Goal: Transaction & Acquisition: Purchase product/service

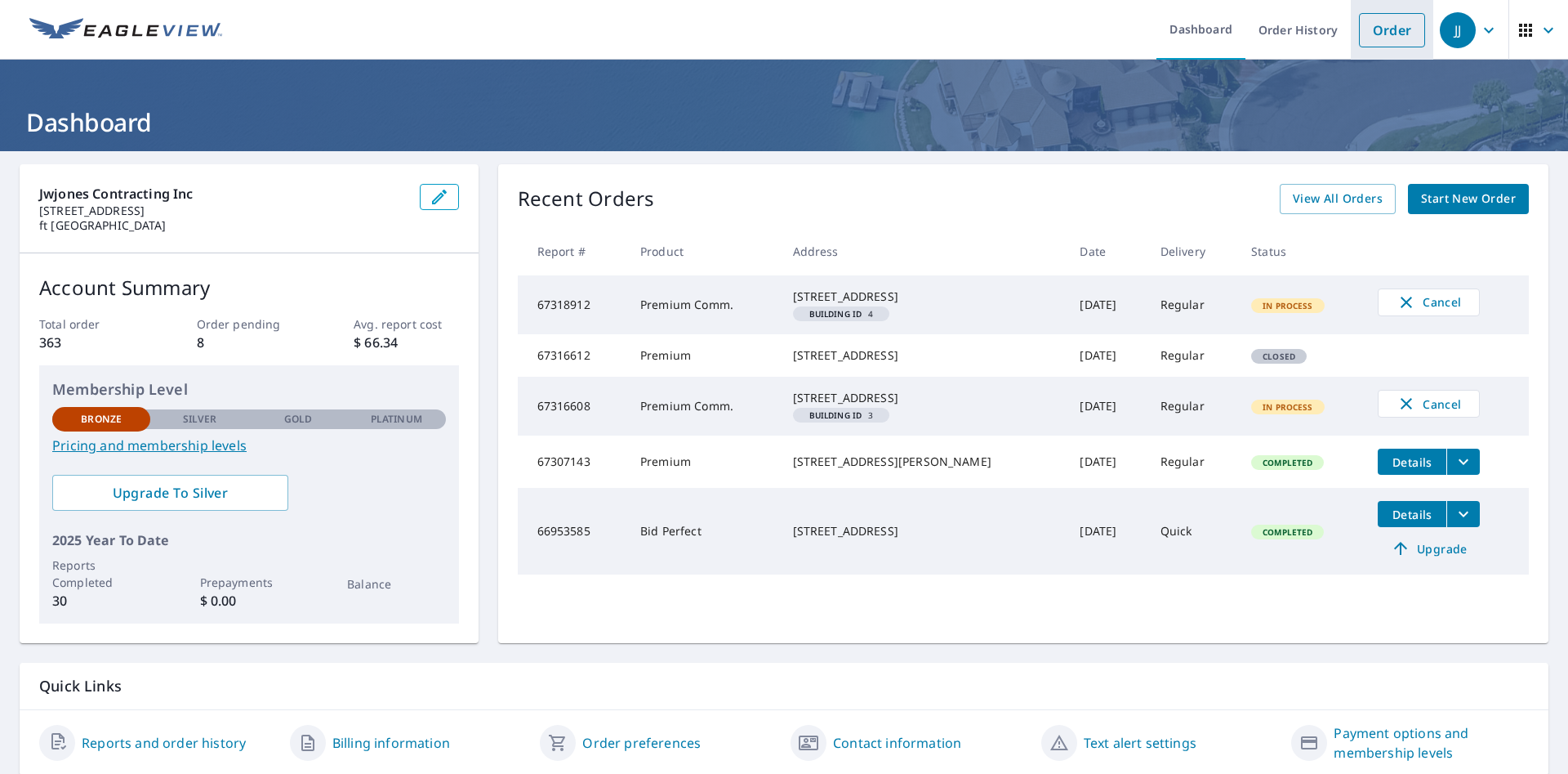
click at [1401, 21] on link "Order" at bounding box center [1392, 30] width 66 height 34
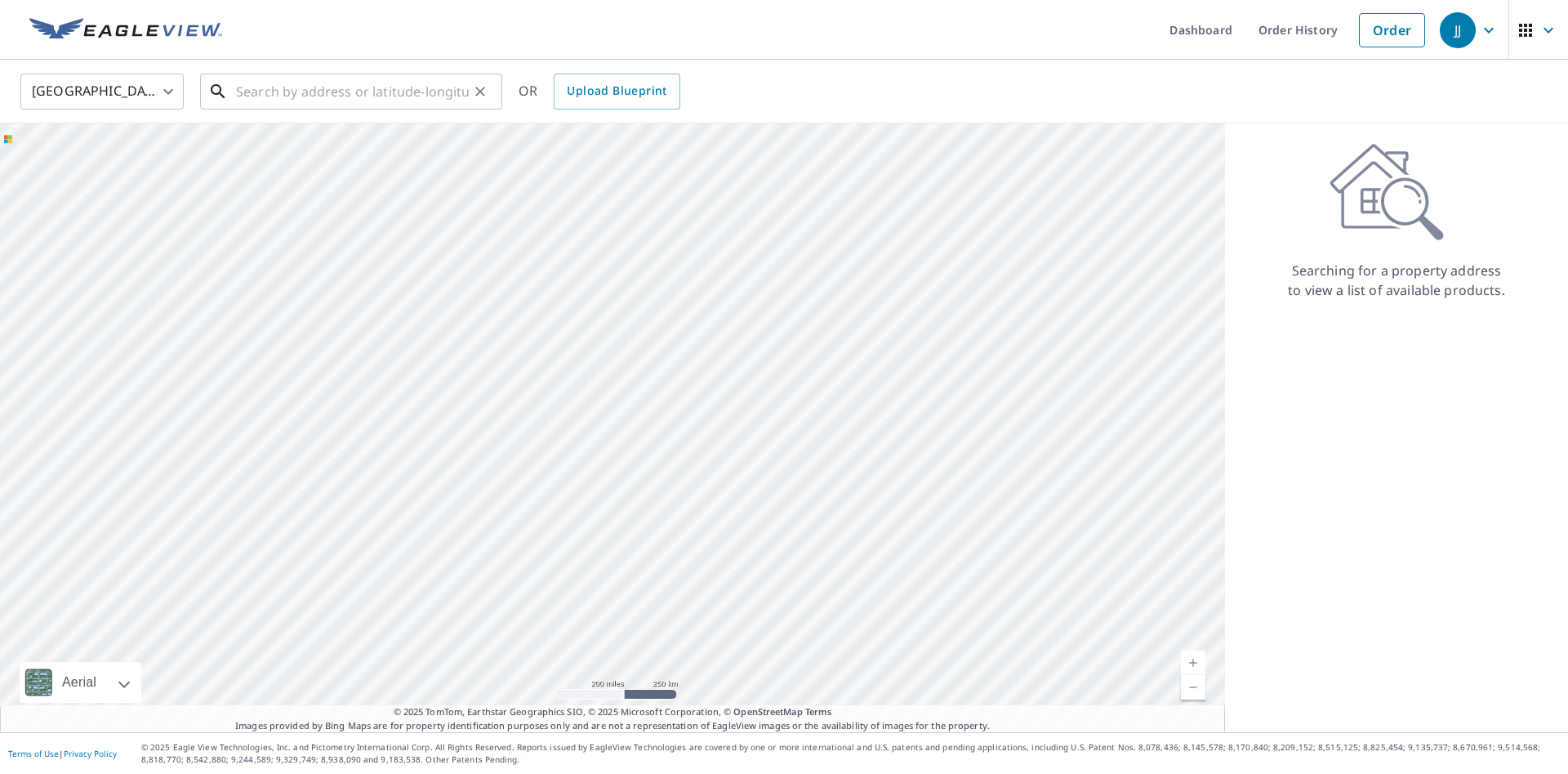
click at [453, 105] on input "text" at bounding box center [353, 91] width 233 height 45
click at [416, 96] on input "text" at bounding box center [353, 91] width 233 height 45
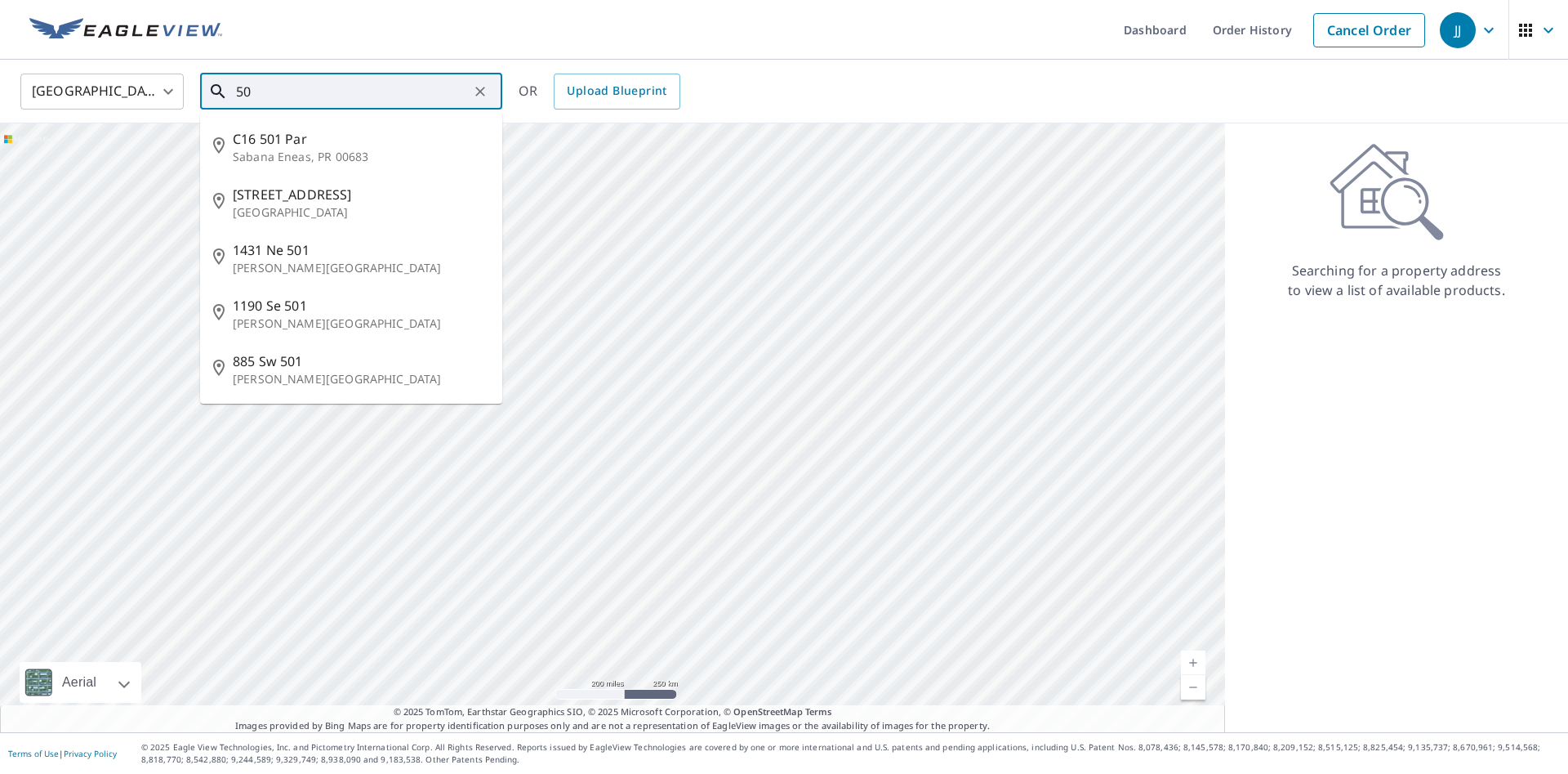
type input "5"
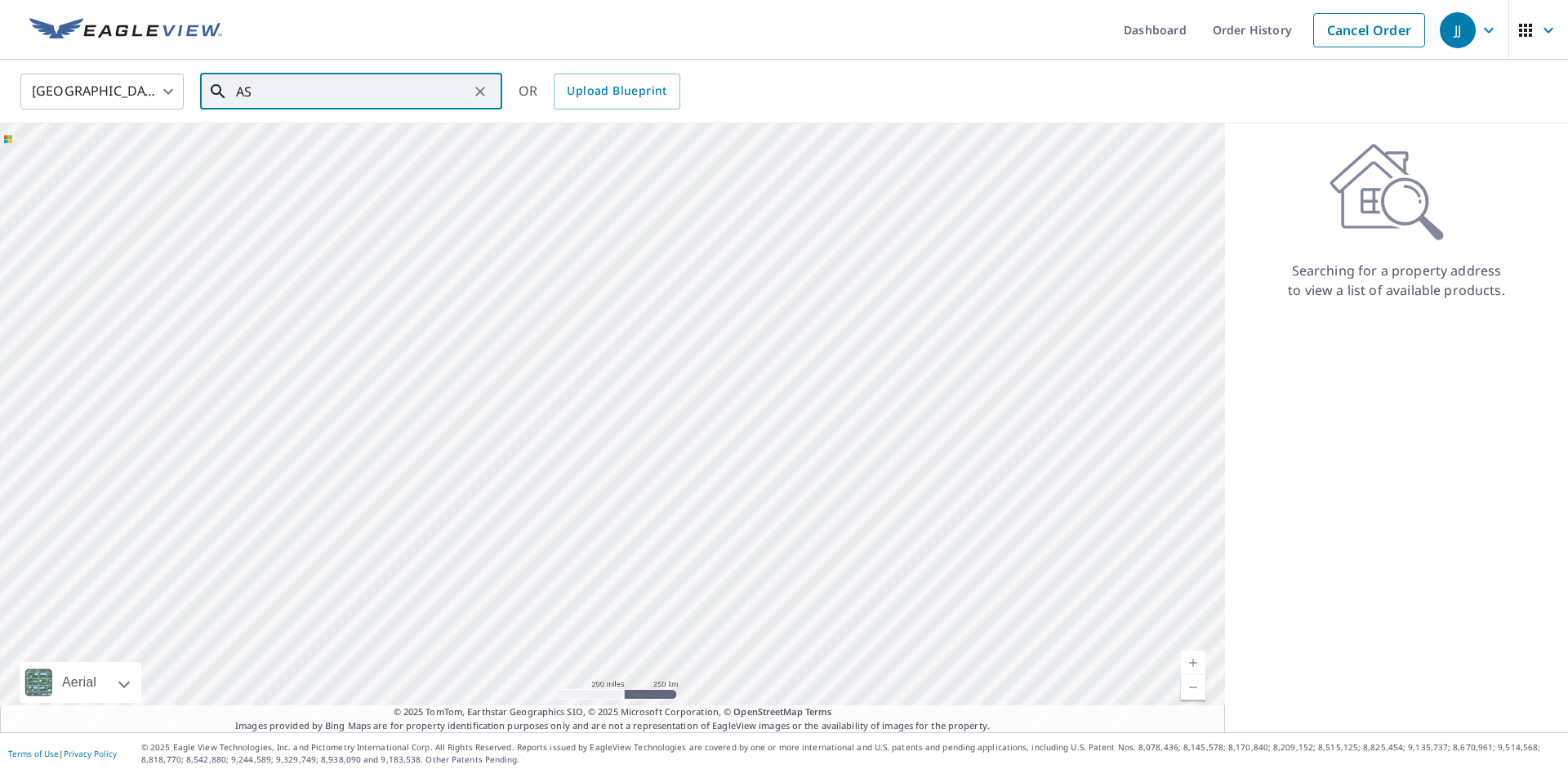
type input "A"
click at [319, 154] on p "[GEOGRAPHIC_DATA]" at bounding box center [361, 157] width 257 height 16
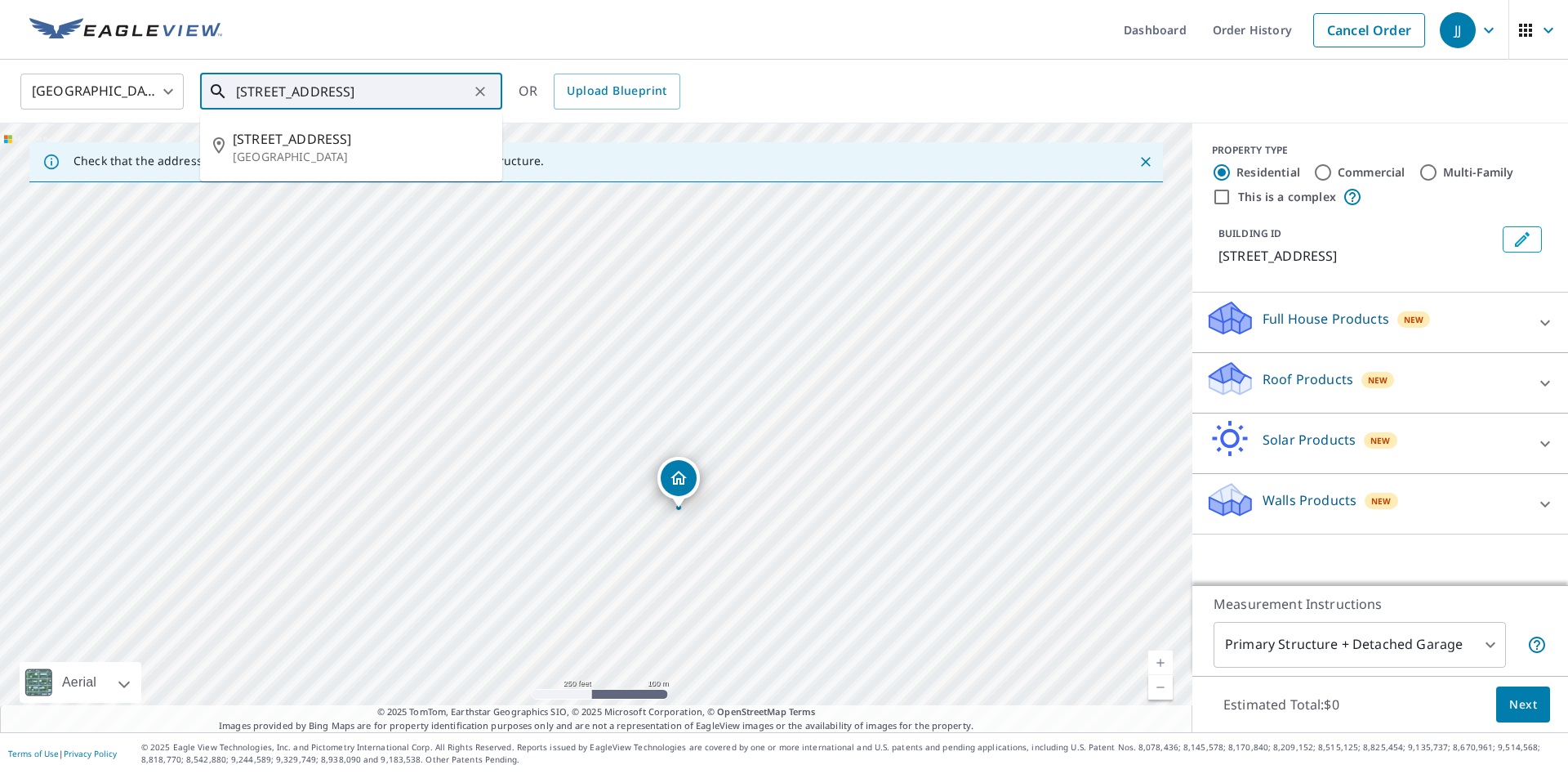
drag, startPoint x: 448, startPoint y: 96, endPoint x: 184, endPoint y: 88, distance: 264.1
click at [236, 88] on input "[STREET_ADDRESS]" at bounding box center [353, 91] width 233 height 45
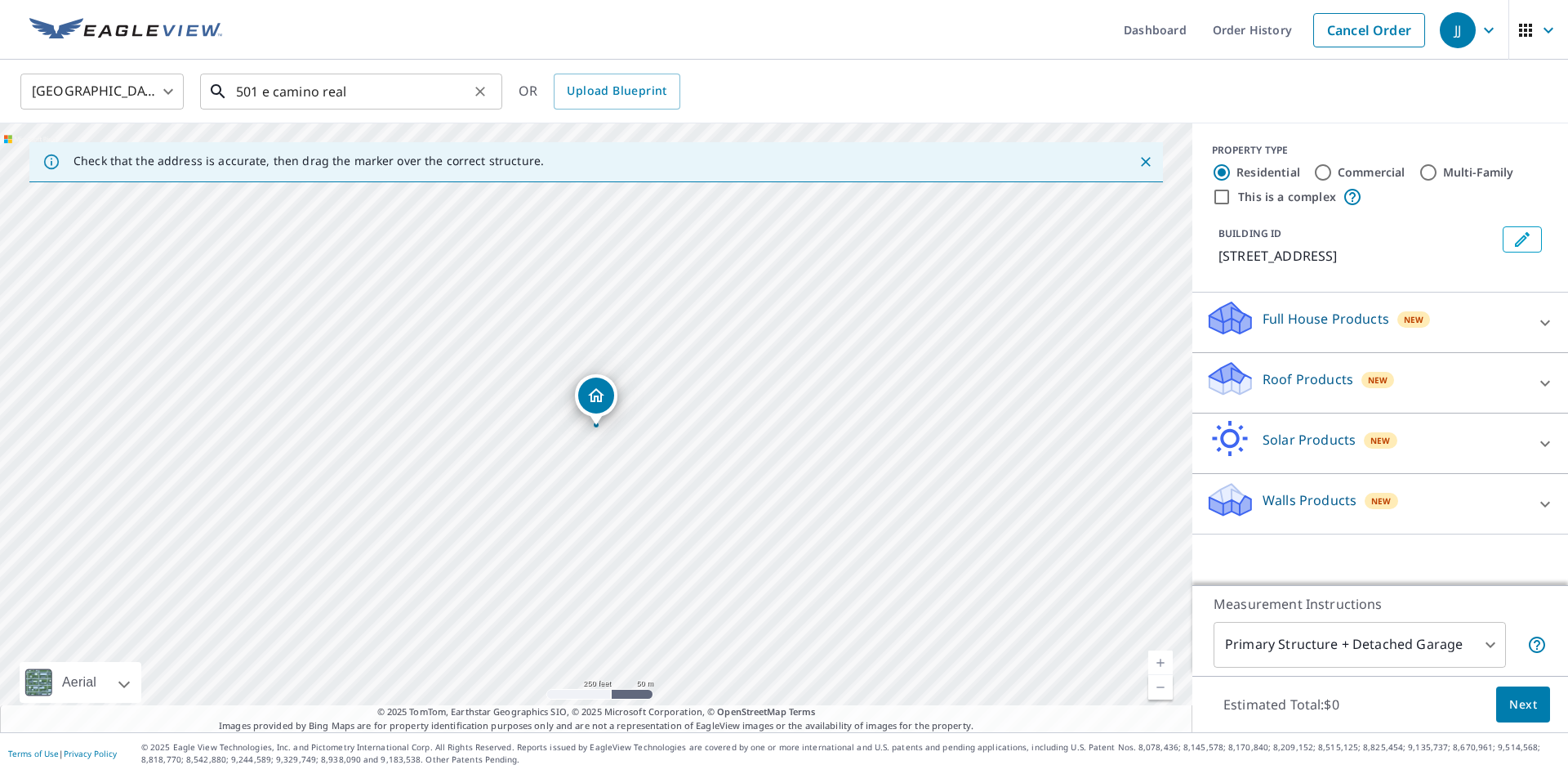
click at [361, 101] on input "501 e camino real" at bounding box center [353, 91] width 233 height 45
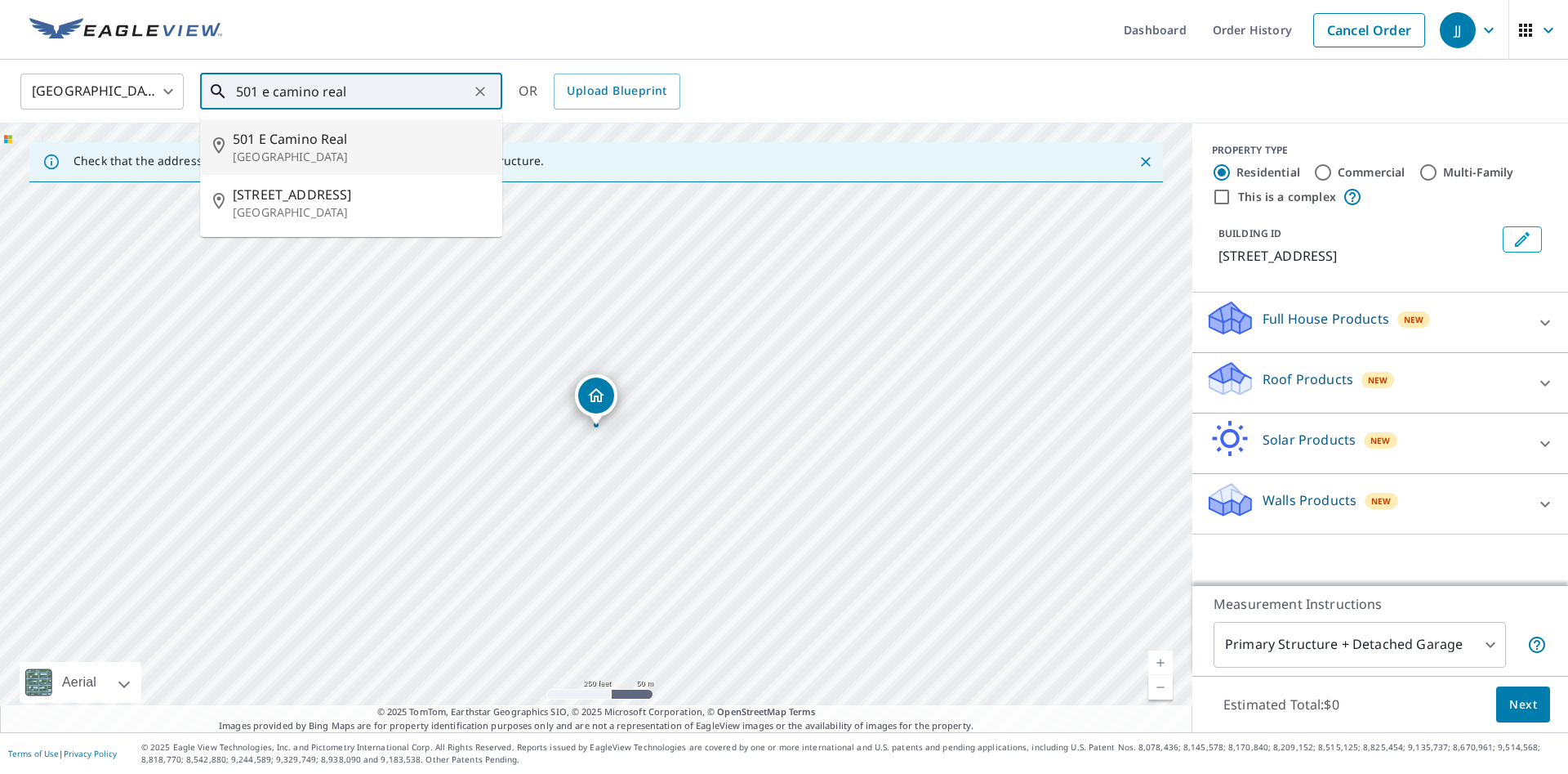
click at [354, 149] on p "[GEOGRAPHIC_DATA]" at bounding box center [361, 157] width 257 height 16
type input "[STREET_ADDRESS]"
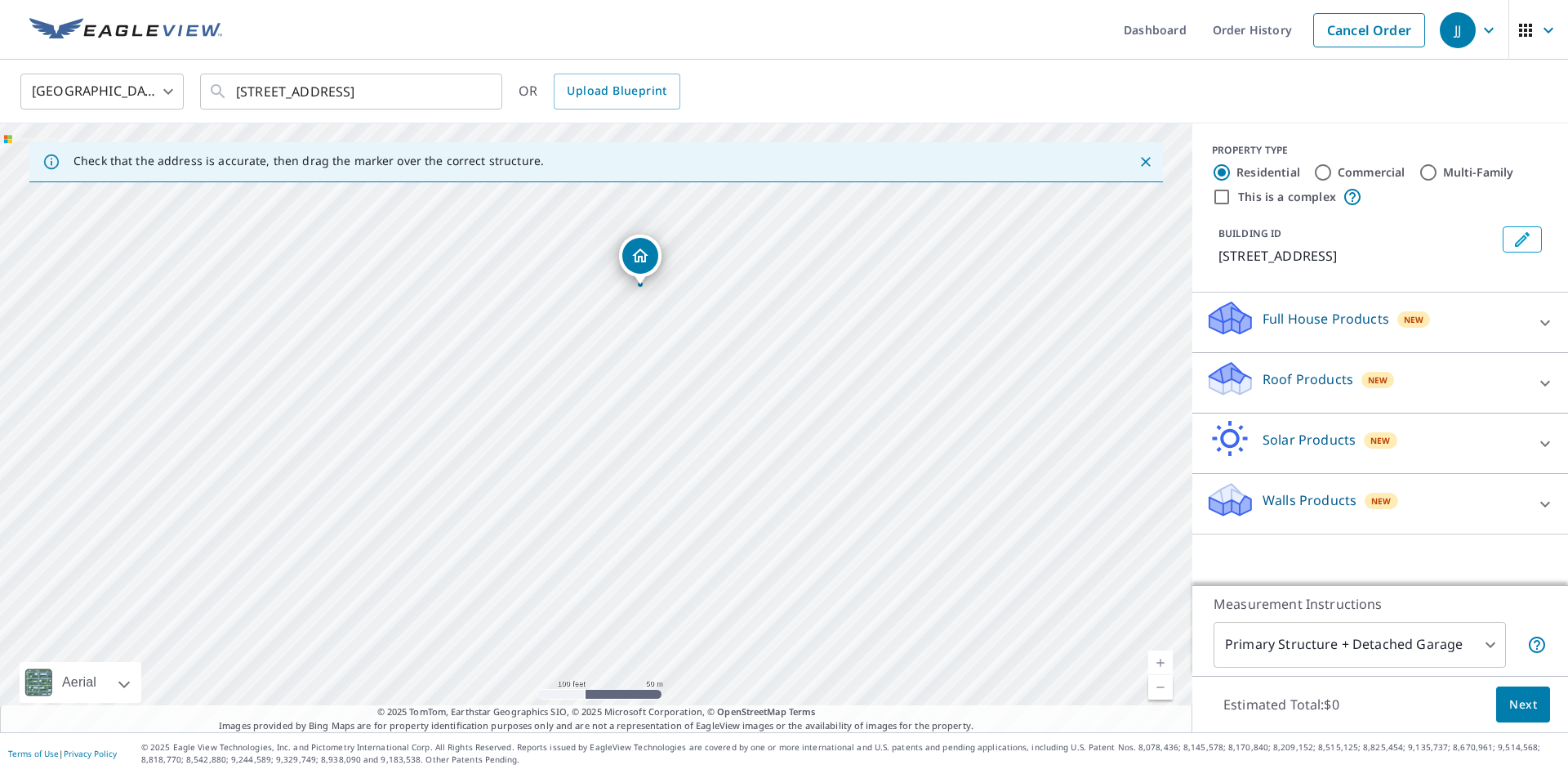
drag, startPoint x: 553, startPoint y: 498, endPoint x: 613, endPoint y: 327, distance: 181.2
click at [613, 327] on div "[STREET_ADDRESS]" at bounding box center [596, 427] width 1192 height 609
drag, startPoint x: 616, startPoint y: 363, endPoint x: 730, endPoint y: 235, distance: 171.4
click at [735, 227] on div "[STREET_ADDRESS]" at bounding box center [596, 427] width 1192 height 609
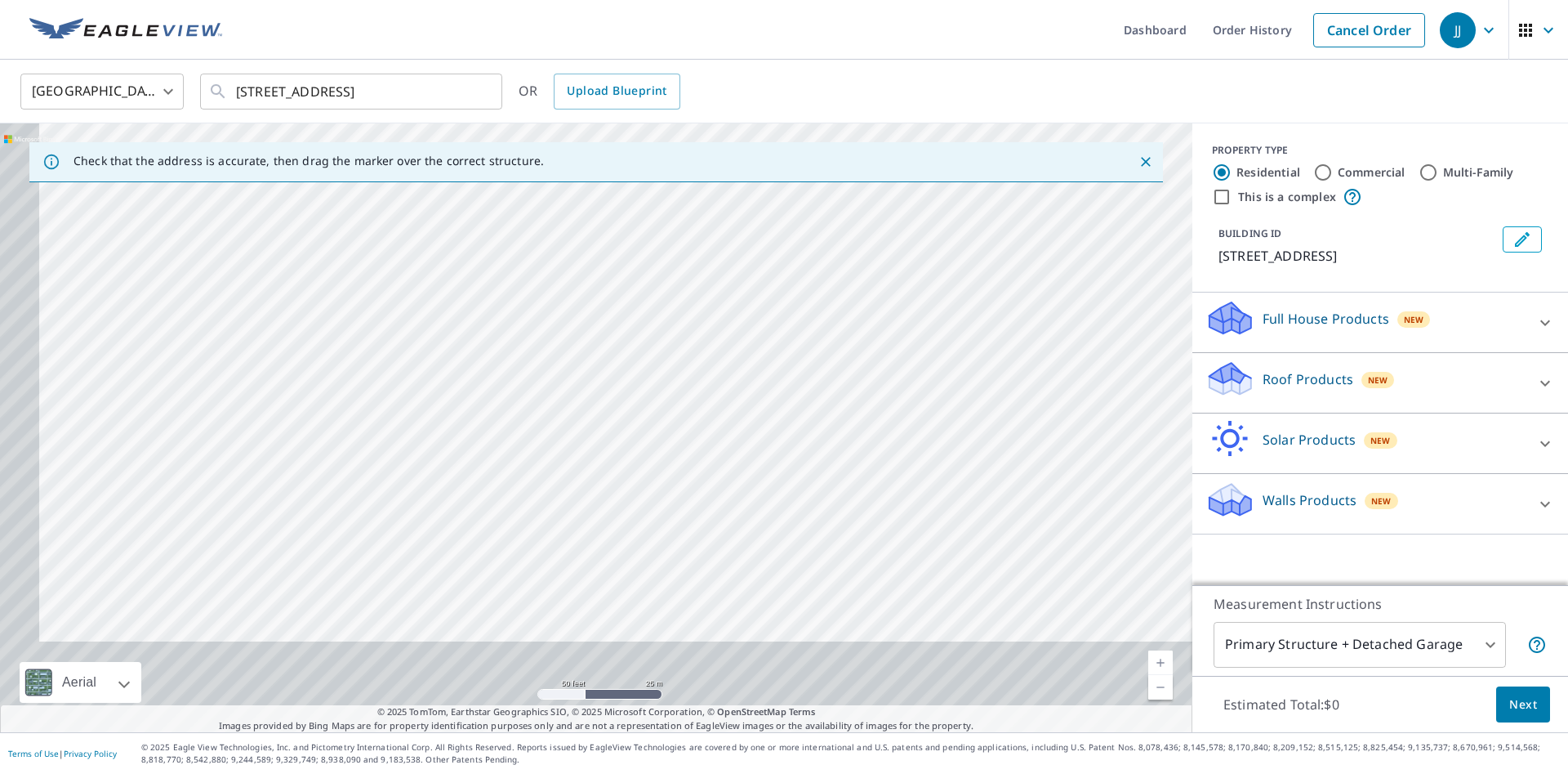
drag, startPoint x: 657, startPoint y: 515, endPoint x: 719, endPoint y: 348, distance: 178.1
click at [719, 348] on div "[STREET_ADDRESS]" at bounding box center [596, 427] width 1192 height 609
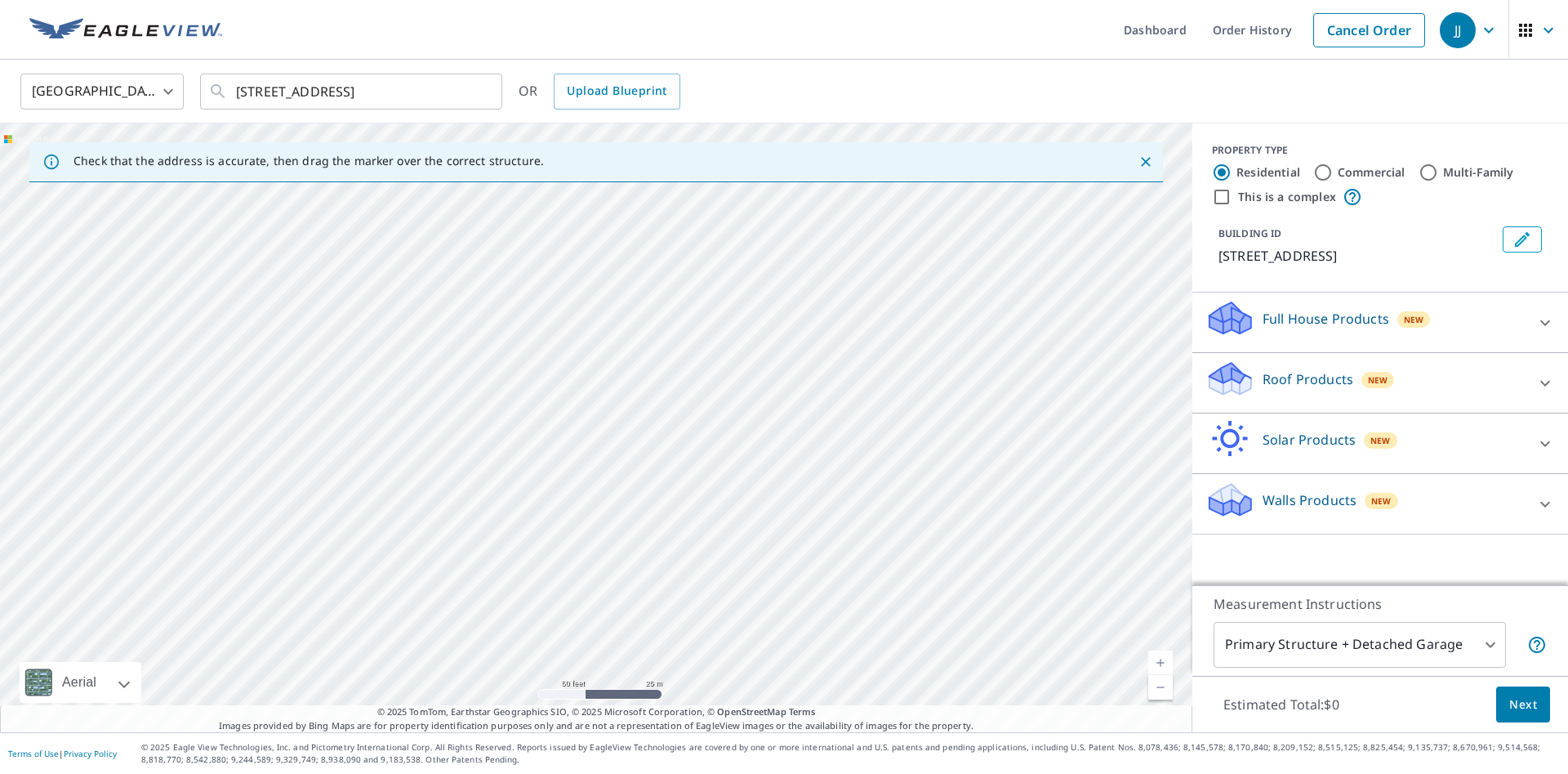
click at [619, 388] on div "[STREET_ADDRESS]" at bounding box center [596, 427] width 1192 height 609
click at [434, 635] on div "[STREET_ADDRESS]" at bounding box center [596, 427] width 1192 height 609
click at [451, 628] on div "[STREET_ADDRESS]" at bounding box center [596, 427] width 1192 height 609
click at [1277, 196] on label "This is a complex" at bounding box center [1287, 196] width 98 height 16
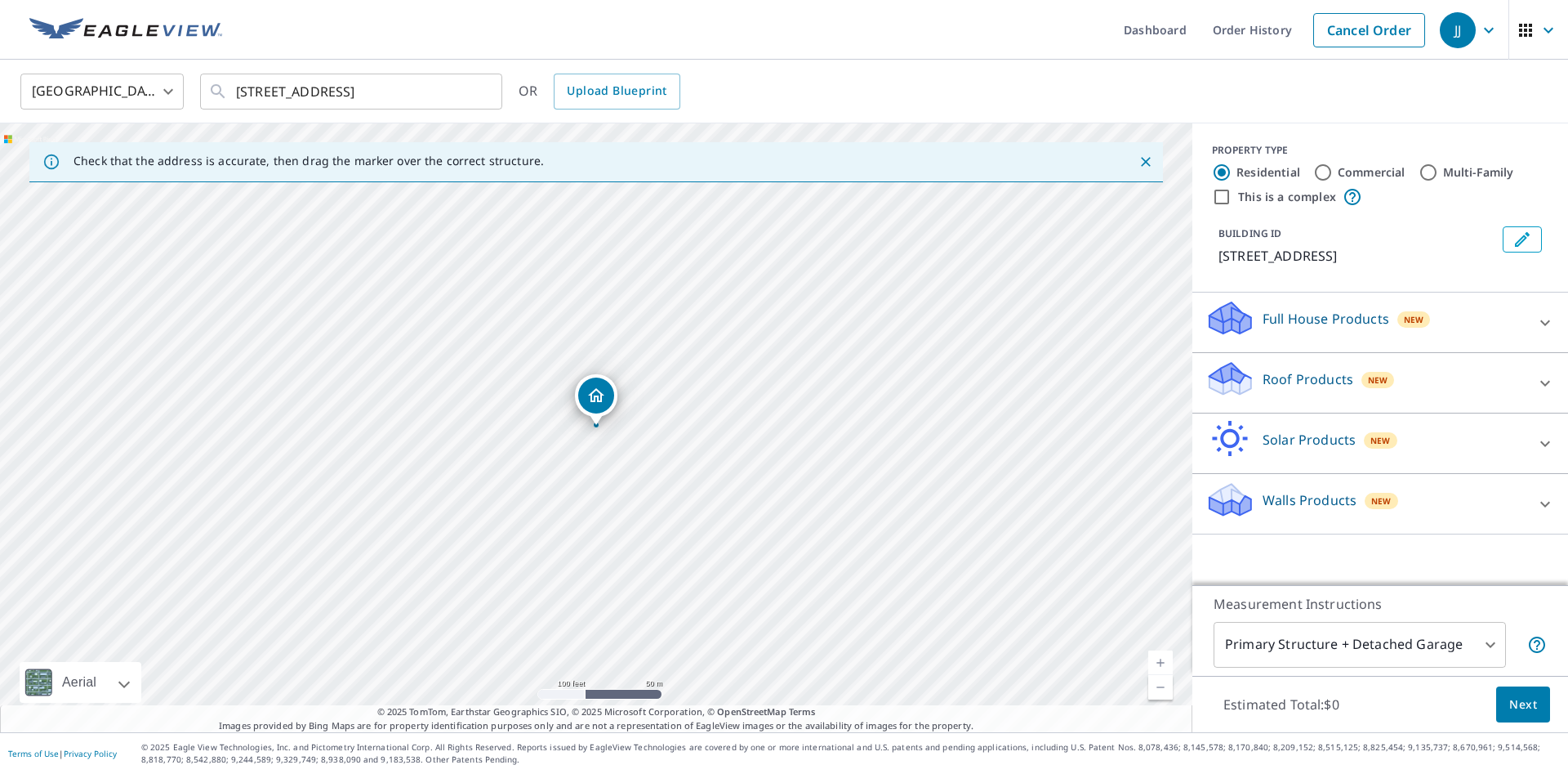
click at [1232, 196] on input "This is a complex" at bounding box center [1221, 197] width 20 height 20
checkbox input "true"
radio input "false"
radio input "true"
type input "4"
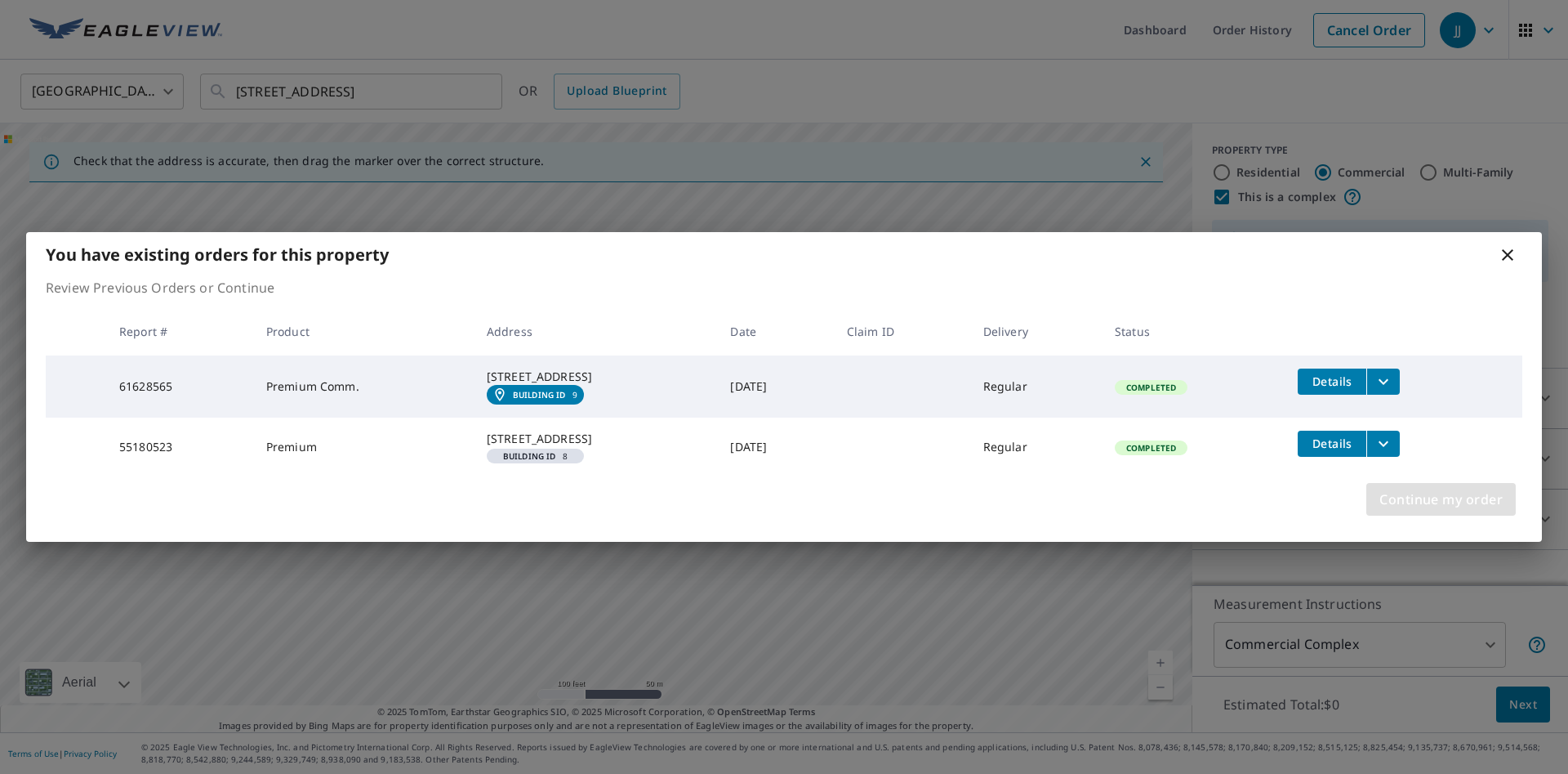
click at [1446, 510] on span "Continue my order" at bounding box center [1441, 499] width 123 height 23
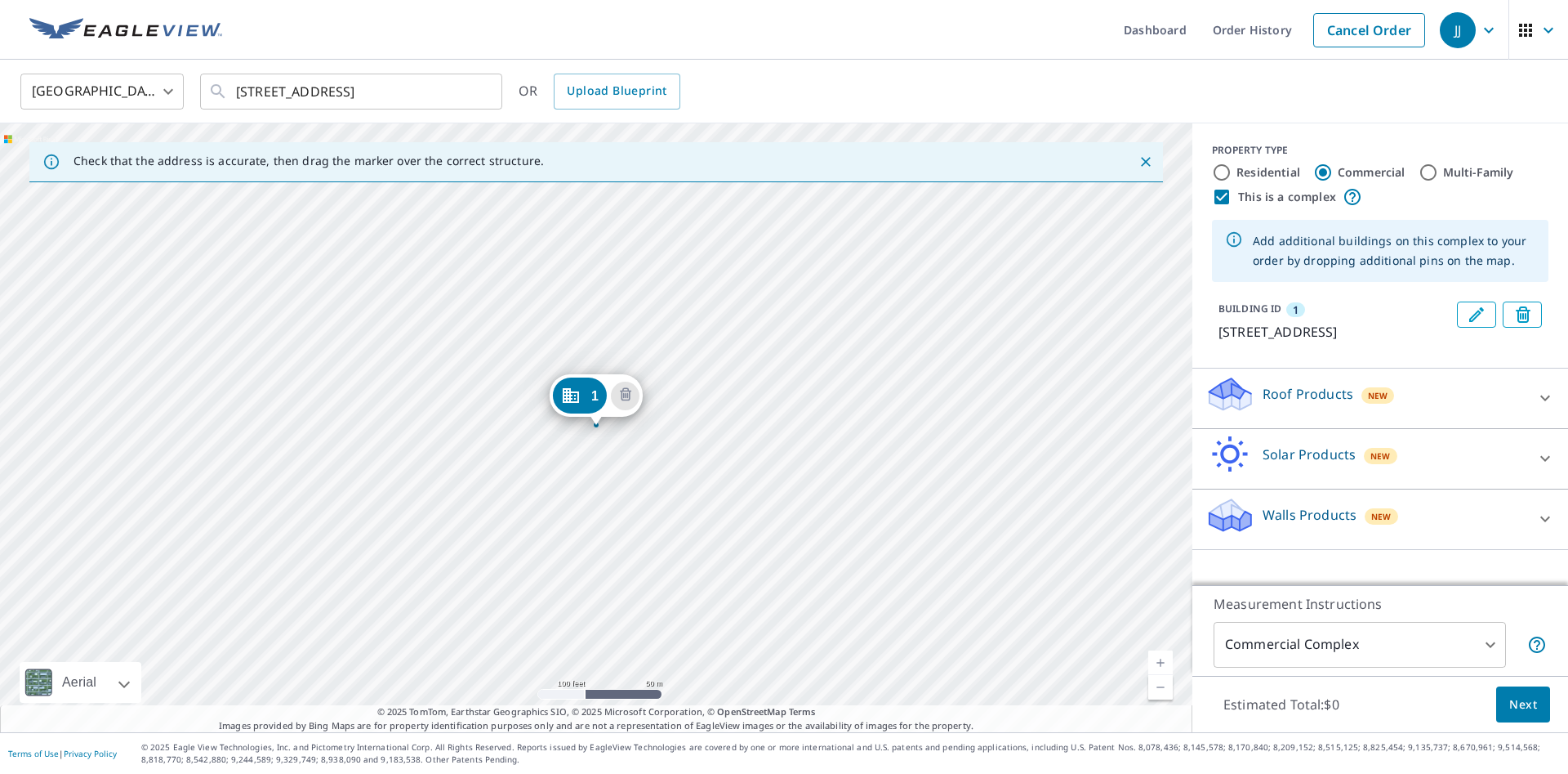
click at [444, 625] on div "1 [STREET_ADDRESS]" at bounding box center [596, 427] width 1192 height 609
click at [629, 390] on icon "Delete building 1" at bounding box center [625, 393] width 11 height 13
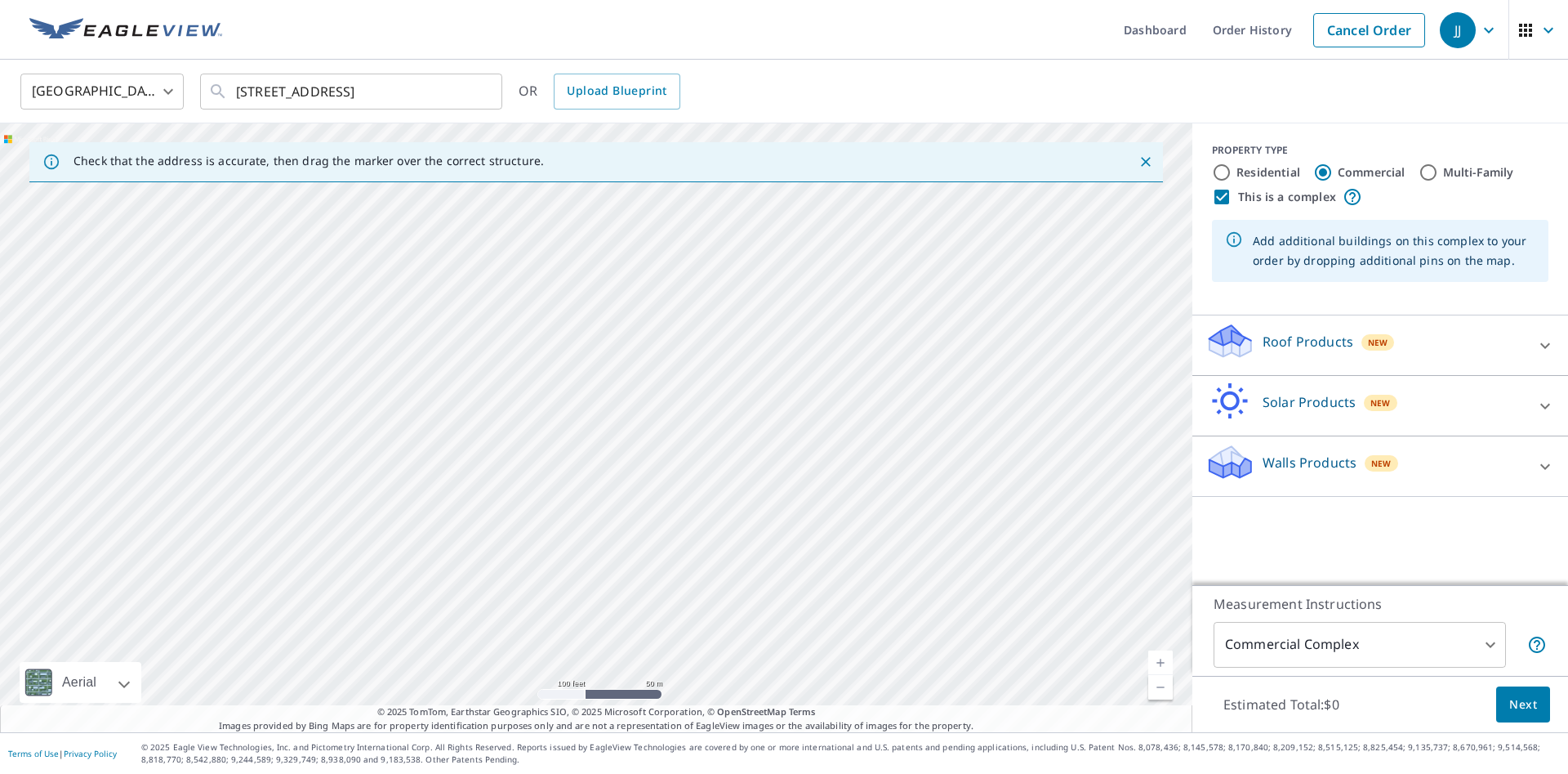
click at [445, 632] on div at bounding box center [596, 427] width 1192 height 609
type input "[STREET_ADDRESS]"
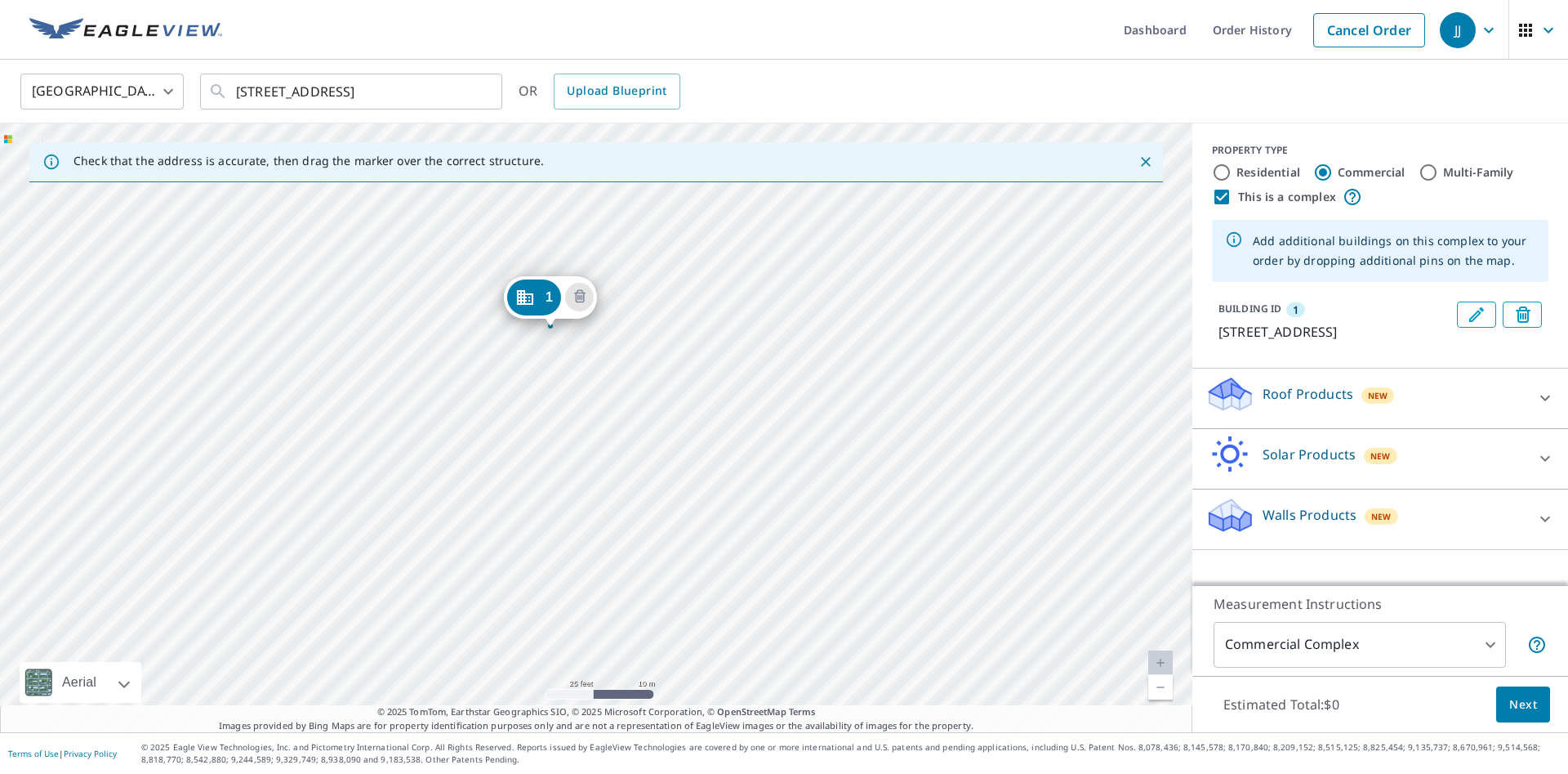
click at [1477, 418] on div "Roof Products New" at bounding box center [1366, 398] width 320 height 46
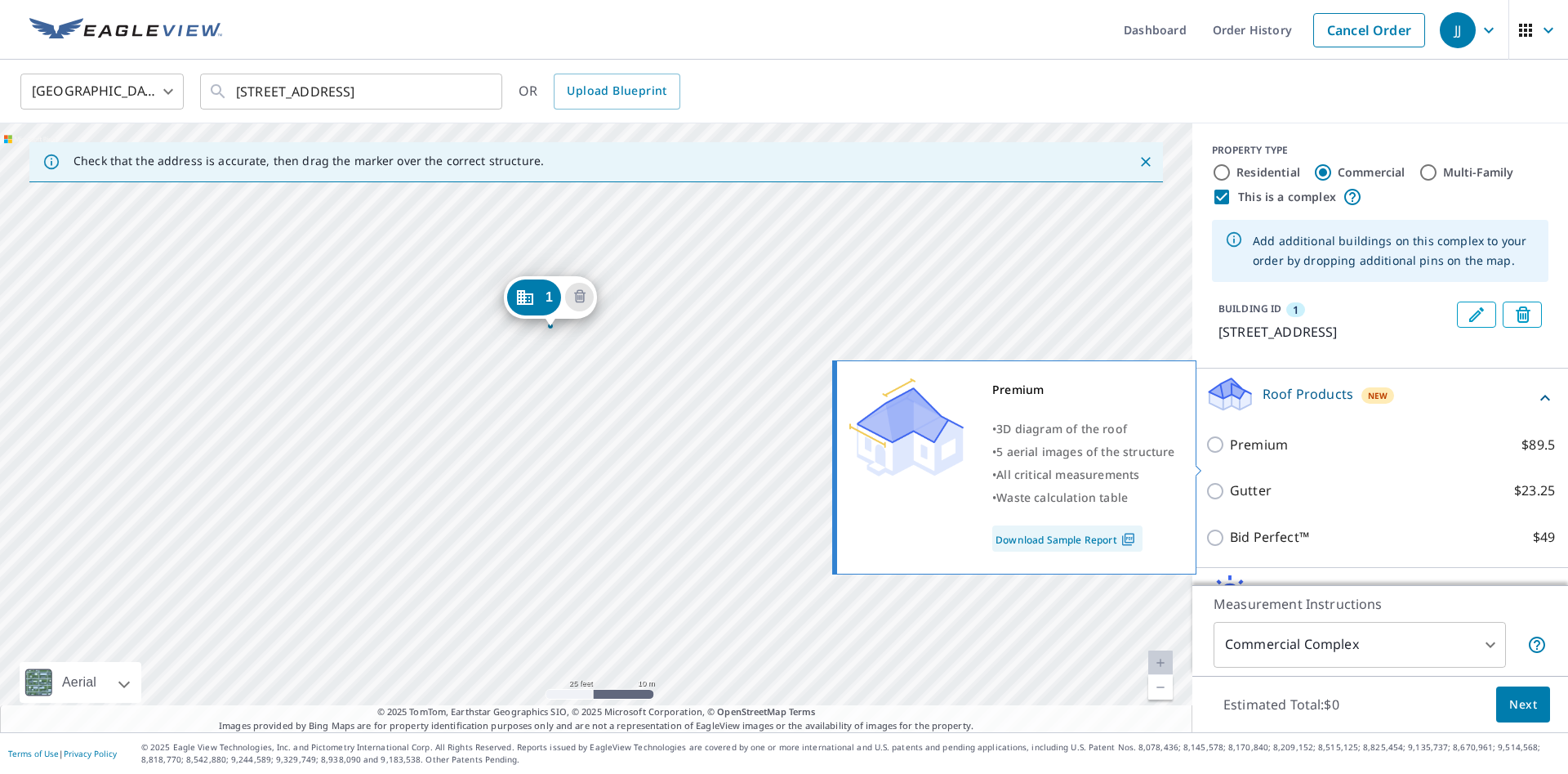
click at [1252, 455] on p "Premium" at bounding box center [1259, 445] width 58 height 21
click at [1230, 455] on input "Premium $89.5" at bounding box center [1218, 444] width 25 height 20
checkbox input "true"
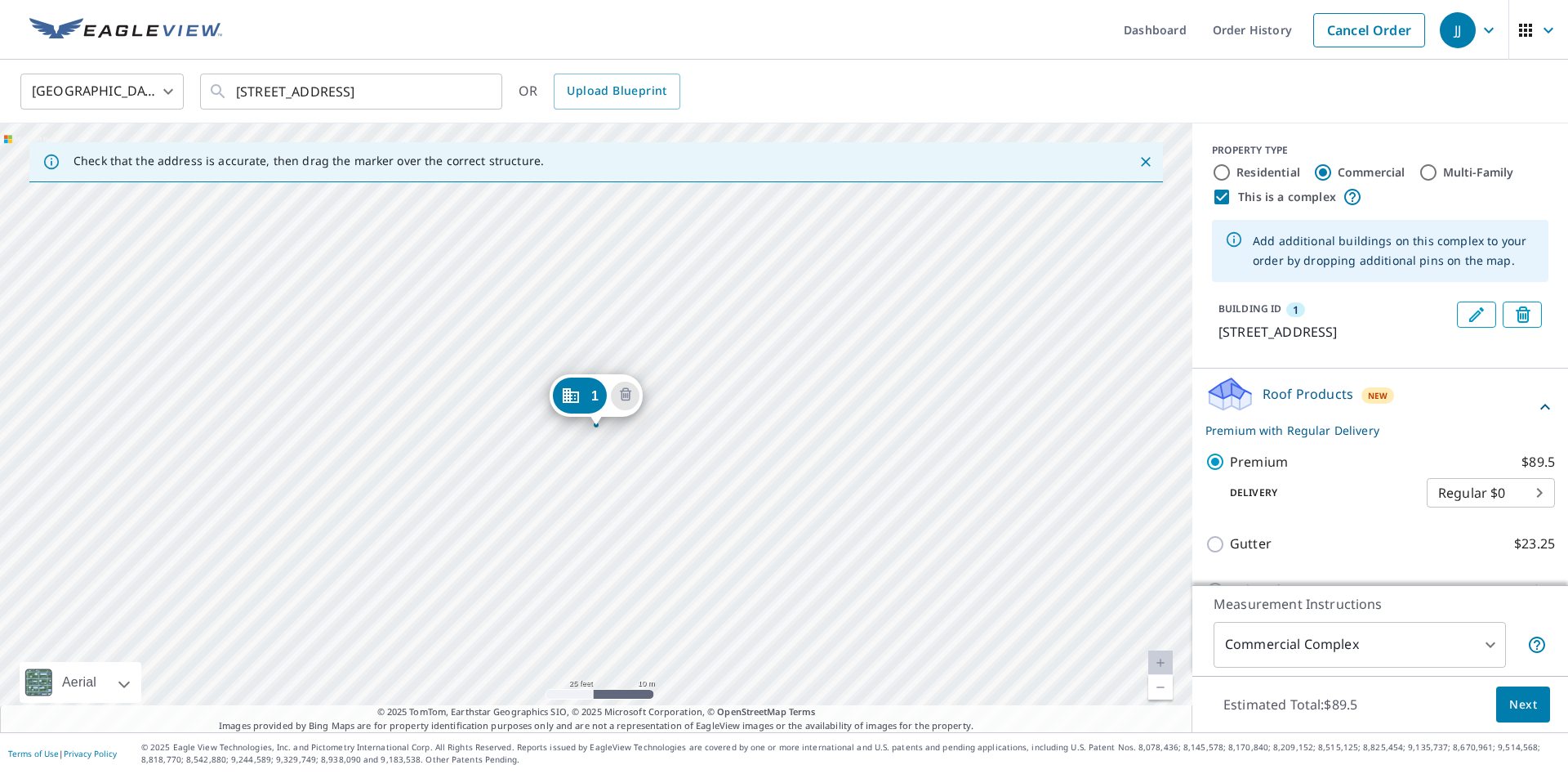
click at [1545, 417] on icon at bounding box center [1545, 407] width 20 height 20
click at [1510, 436] on div "Roof Products New Premium with Regular Delivery" at bounding box center [1366, 407] width 320 height 63
click at [1518, 702] on span "Next" at bounding box center [1523, 705] width 27 height 21
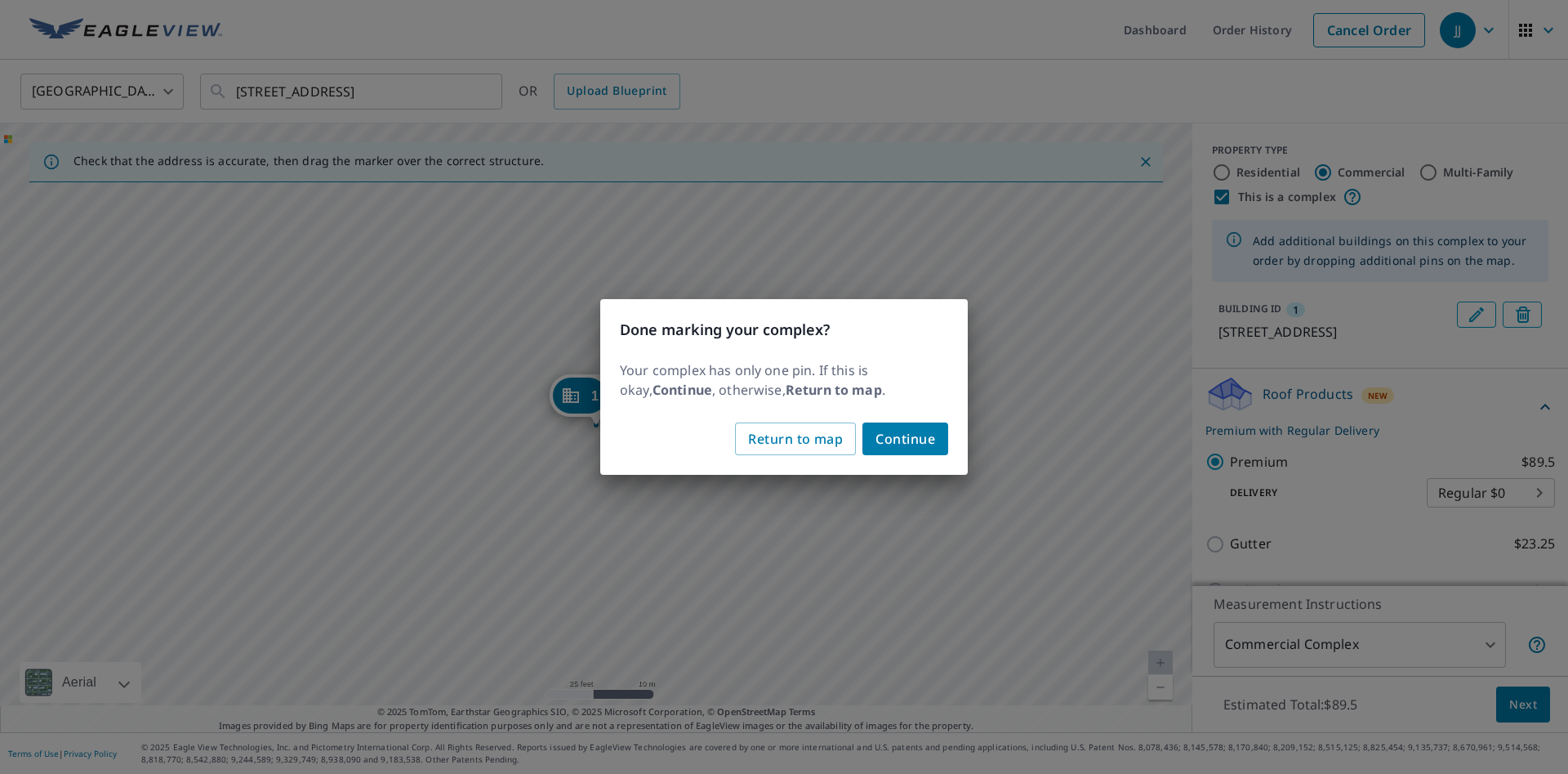
click at [923, 439] on span "Continue" at bounding box center [906, 438] width 60 height 23
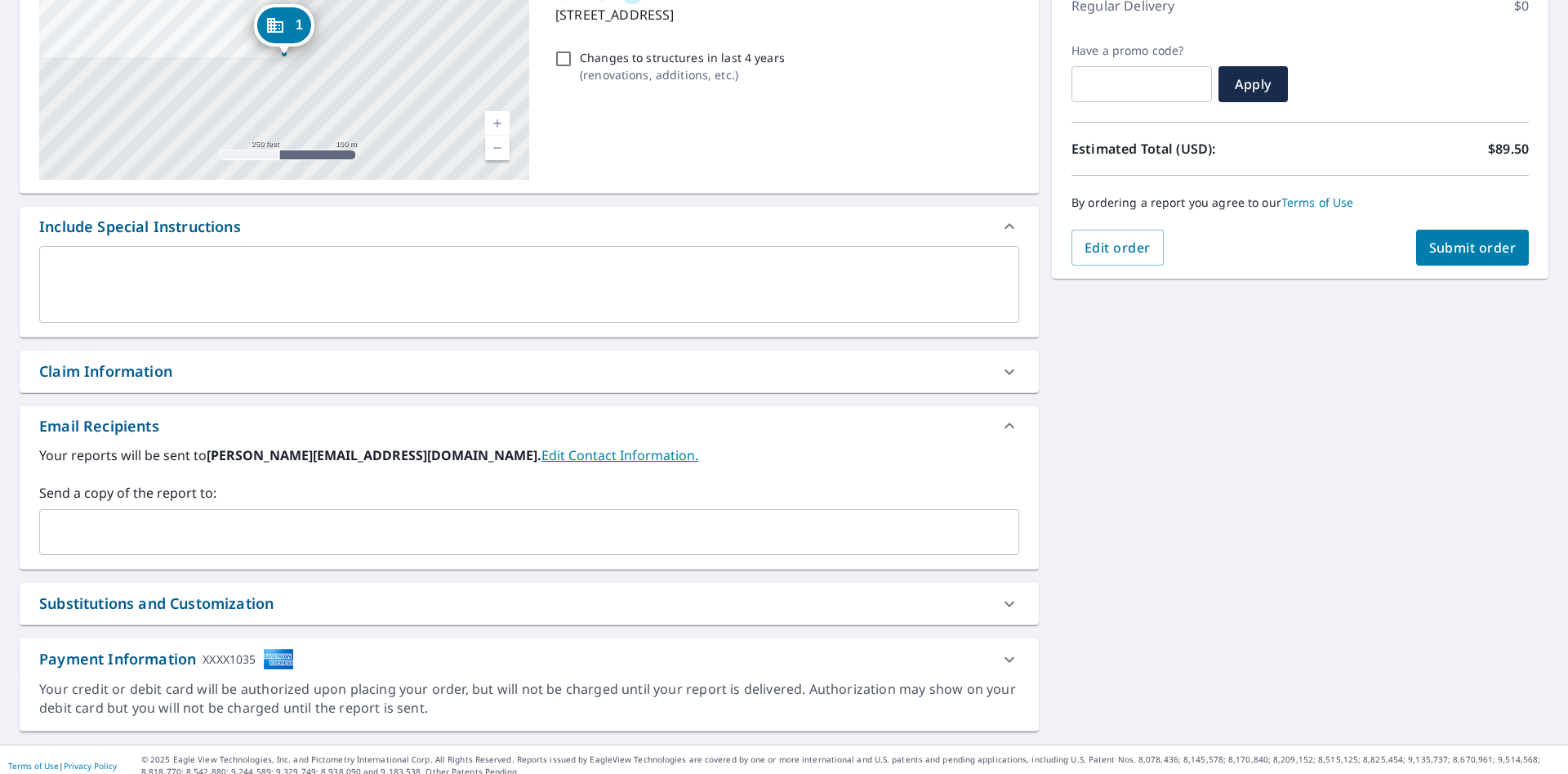
scroll to position [255, 0]
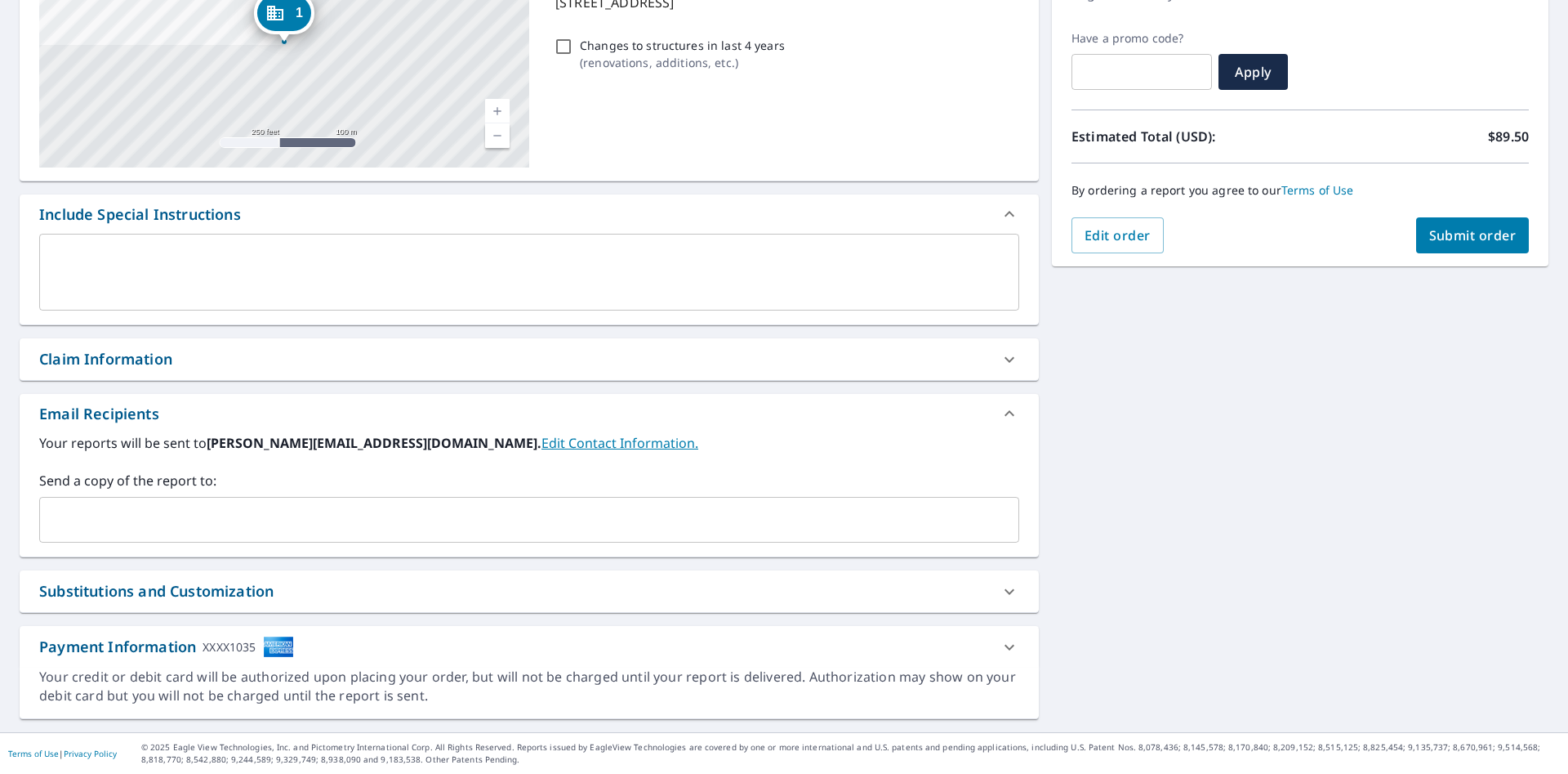
click at [219, 520] on input "text" at bounding box center [516, 520] width 941 height 31
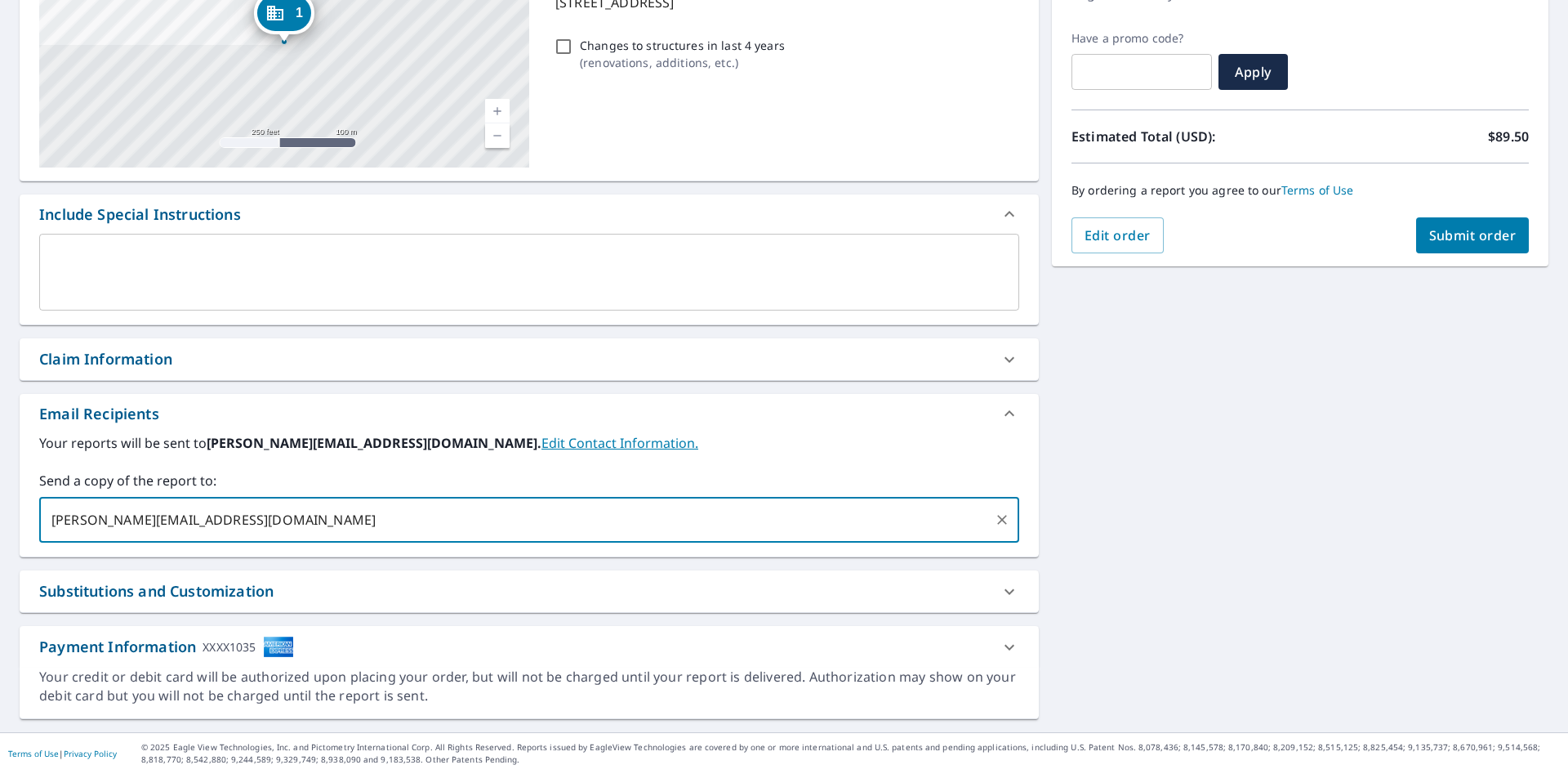
type input "[PERSON_NAME][EMAIL_ADDRESS][DOMAIN_NAME]"
click at [1435, 240] on span "Submit order" at bounding box center [1473, 235] width 87 height 18
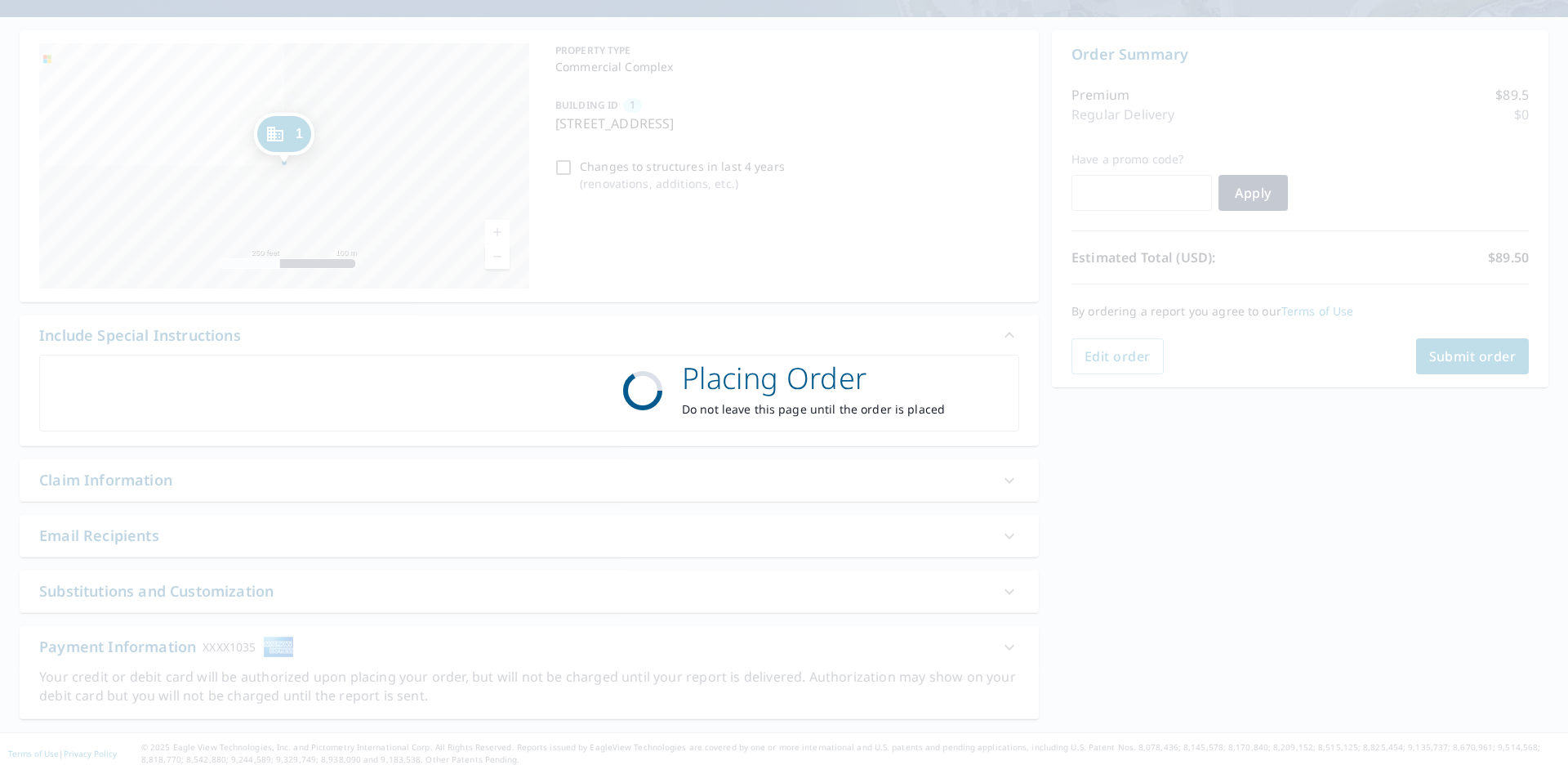
click at [1435, 240] on div "Placing Order Do not leave this page until the order is placed" at bounding box center [784, 387] width 1568 height 774
